Goal: Find specific page/section

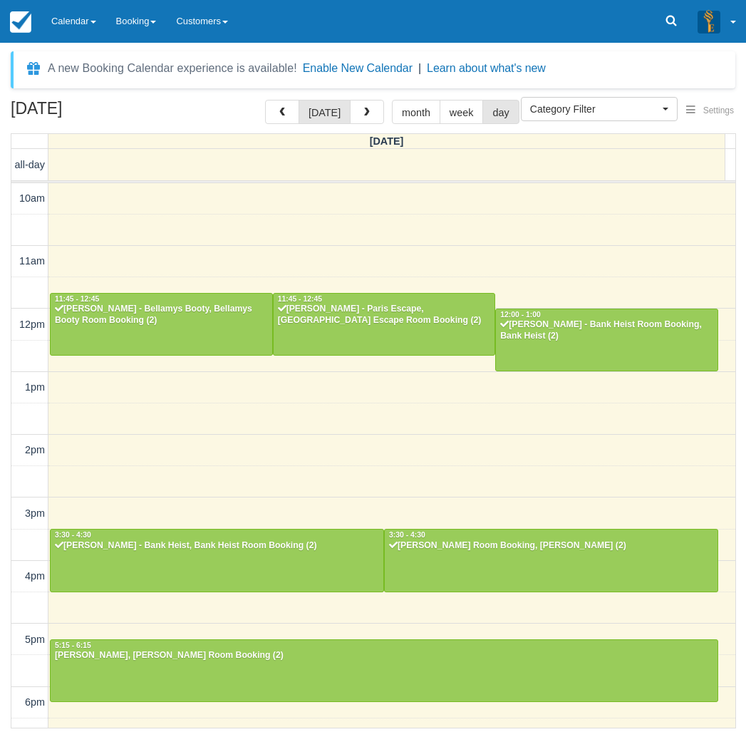
select select
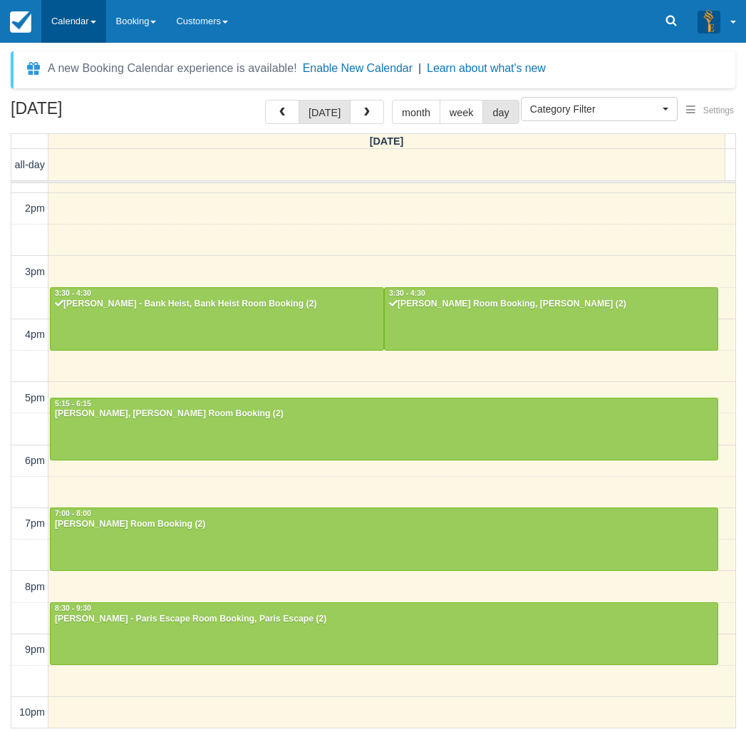
click at [71, 14] on link "Calendar" at bounding box center [73, 21] width 65 height 43
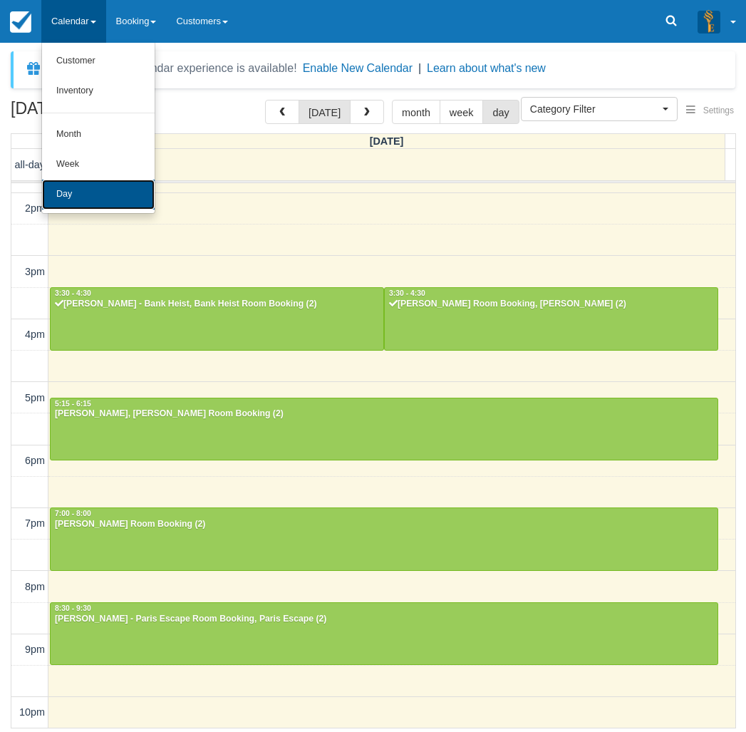
click at [73, 192] on link "Day" at bounding box center [98, 195] width 113 height 30
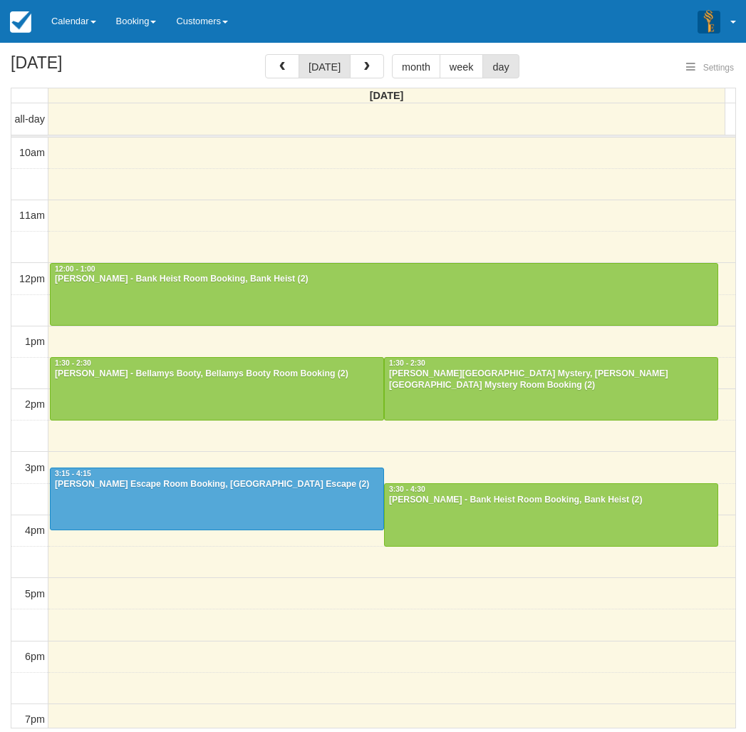
select select
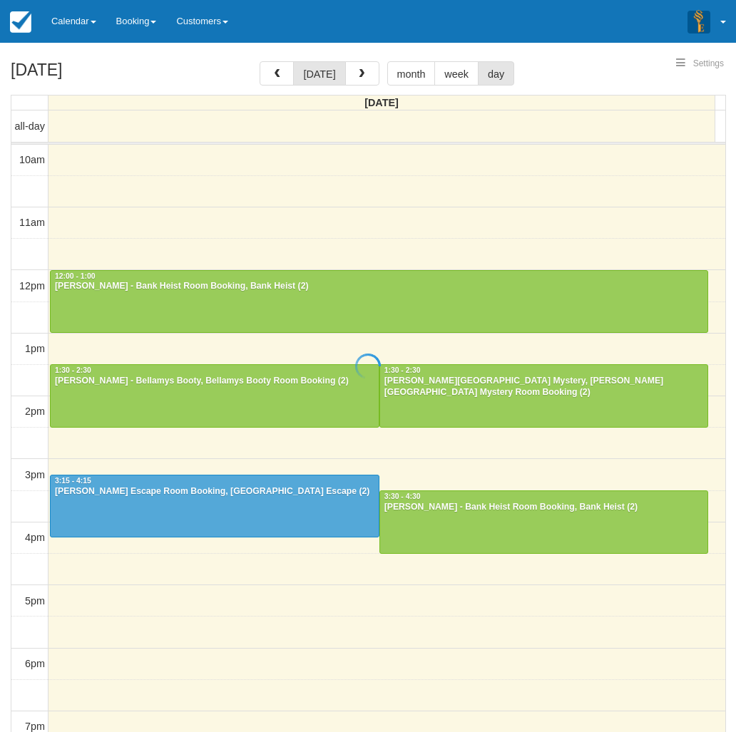
select select
